Goal: Task Accomplishment & Management: Manage account settings

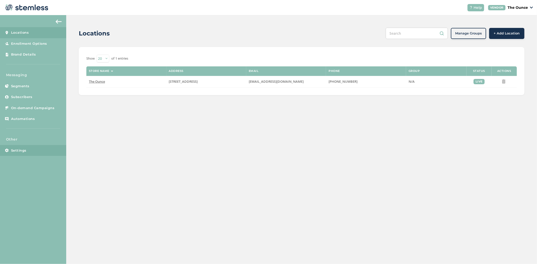
click at [32, 146] on link "Settings" at bounding box center [33, 150] width 66 height 11
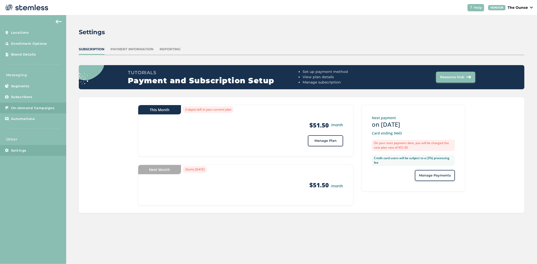
click at [26, 107] on span "On-demand Campaigns" at bounding box center [33, 108] width 44 height 5
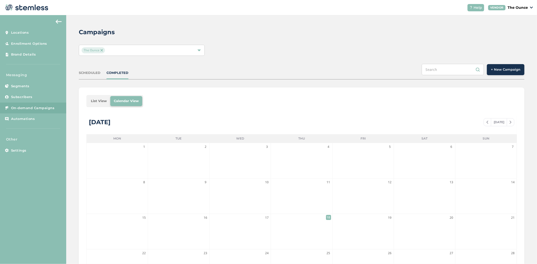
click at [93, 73] on div "SCHEDULED" at bounding box center [90, 72] width 22 height 5
click at [97, 102] on li "List View" at bounding box center [98, 101] width 23 height 10
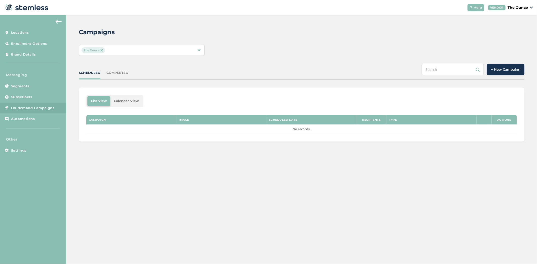
click at [115, 74] on div "COMPLETED" at bounding box center [117, 72] width 22 height 5
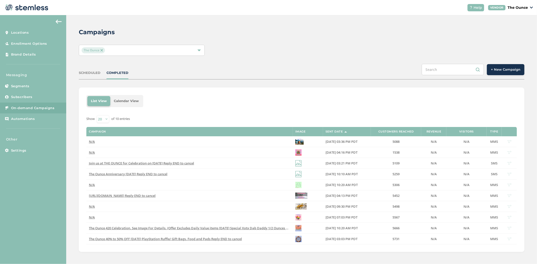
click at [525, 7] on p "The Ounce" at bounding box center [517, 7] width 20 height 5
click at [514, 36] on link "Logout" at bounding box center [514, 36] width 25 height 5
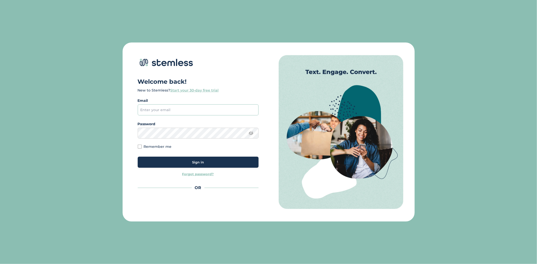
drag, startPoint x: 181, startPoint y: 111, endPoint x: 183, endPoint y: 115, distance: 4.9
click at [181, 111] on input "email" at bounding box center [198, 109] width 121 height 11
type input "[PERSON_NAME][EMAIL_ADDRESS][DOMAIN_NAME]"
click at [208, 162] on div "Sign in" at bounding box center [198, 162] width 113 height 5
